Goal: Find specific page/section: Find specific page/section

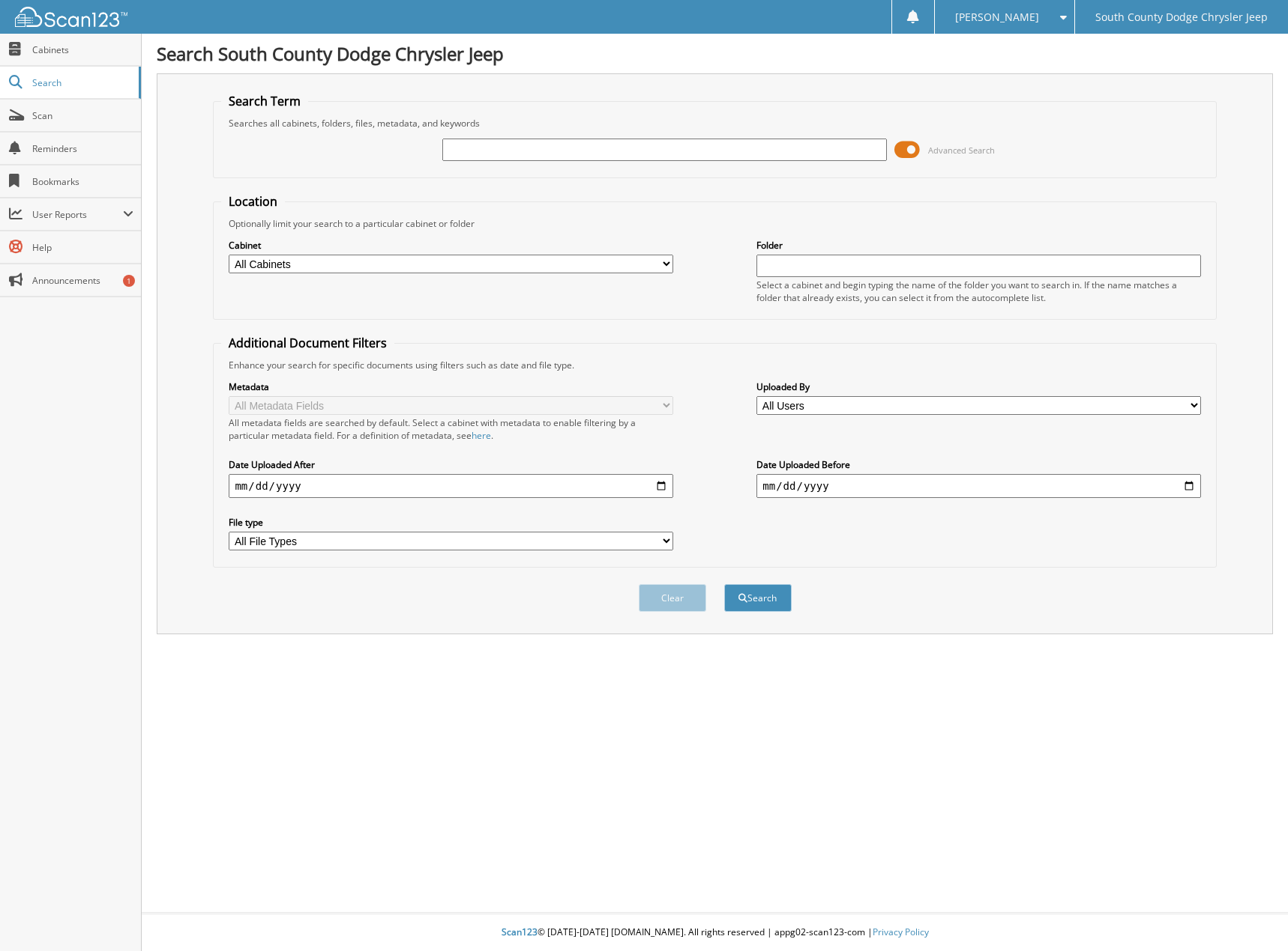
click at [493, 151] on input "text" at bounding box center [664, 150] width 444 height 22
type input "584065"
click at [724, 585] on button "Search" at bounding box center [757, 598] width 67 height 27
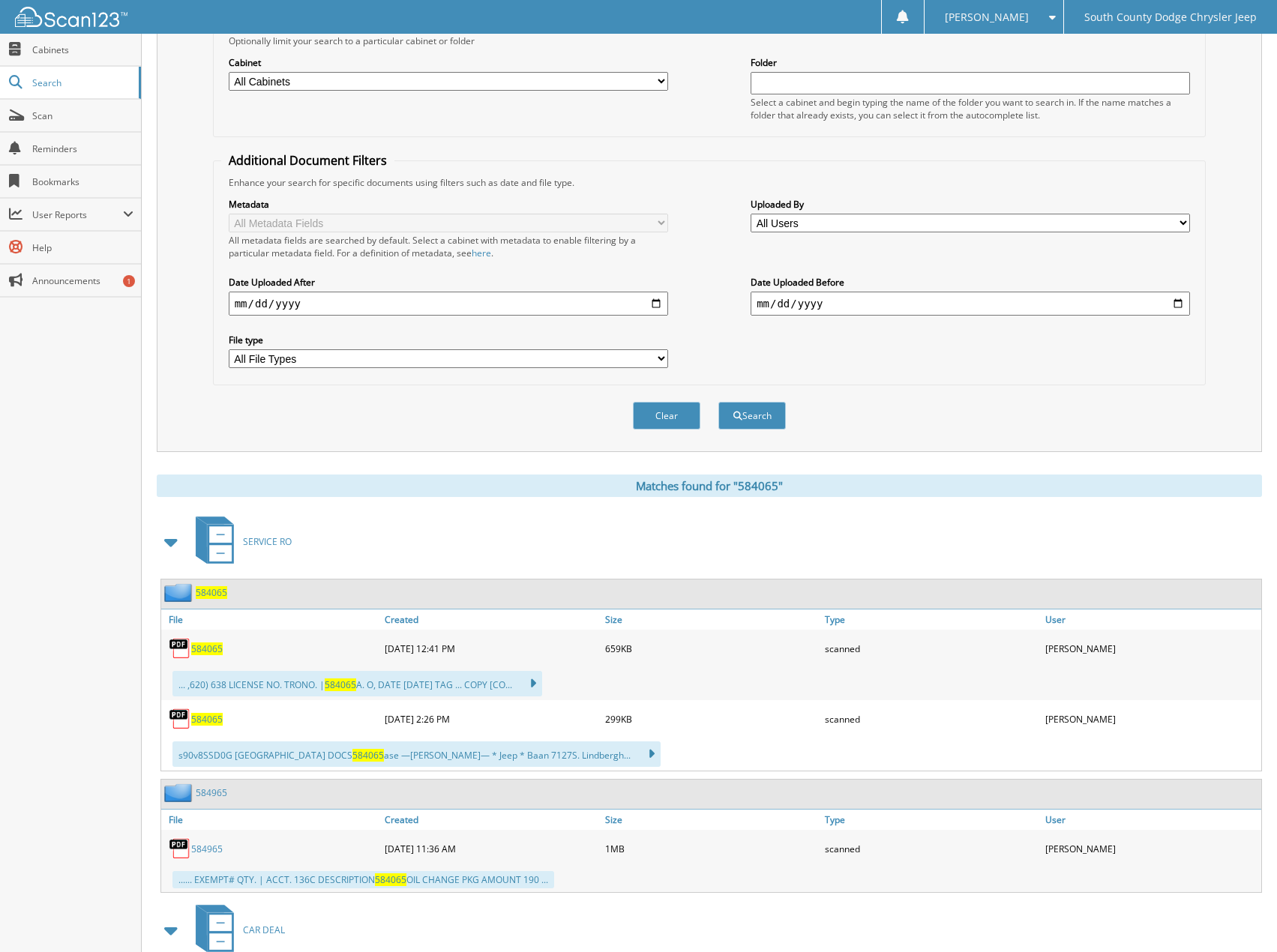
scroll to position [375, 0]
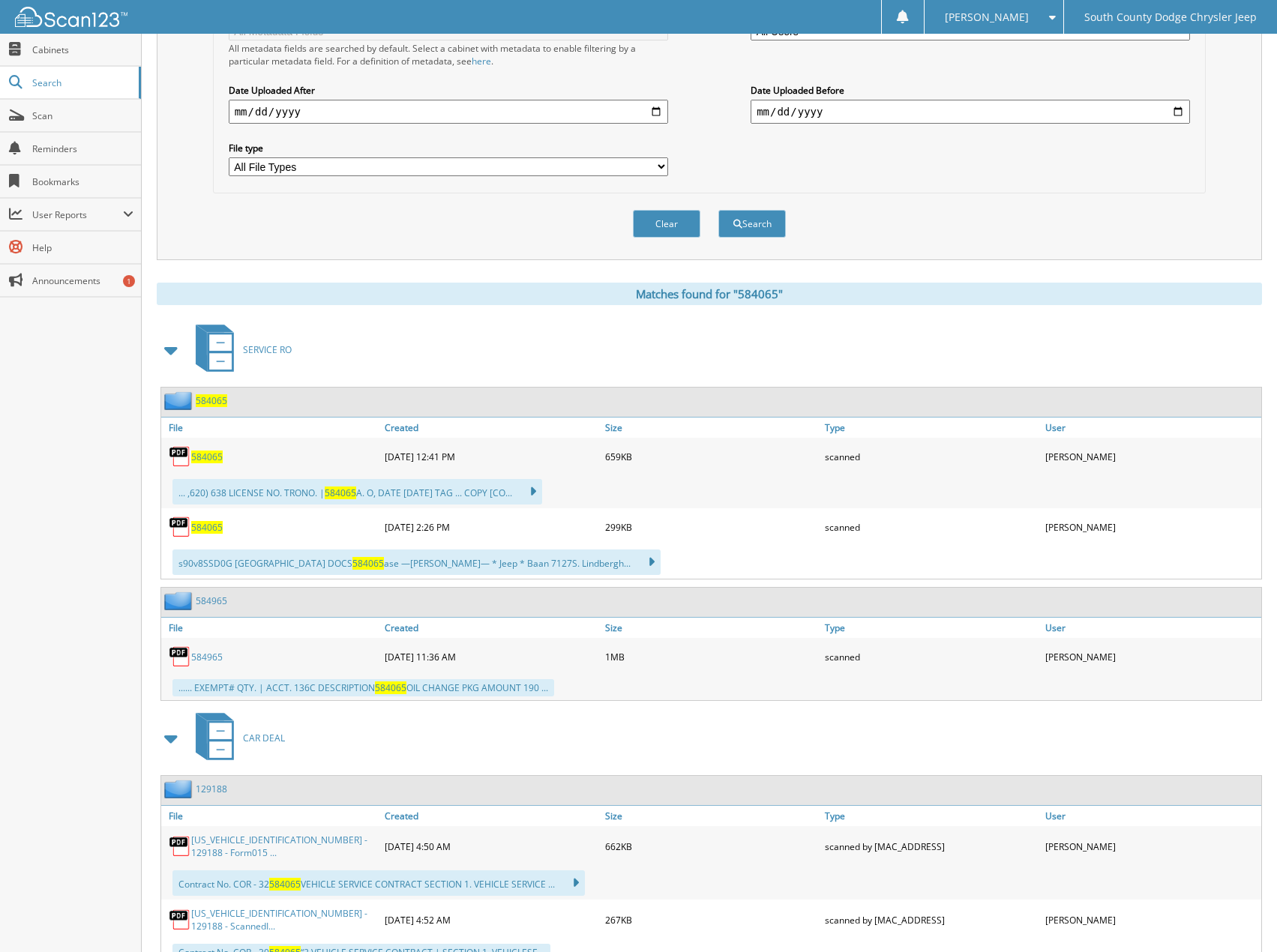
click at [205, 459] on span "584065" at bounding box center [207, 456] width 32 height 12
